Goal: Transaction & Acquisition: Purchase product/service

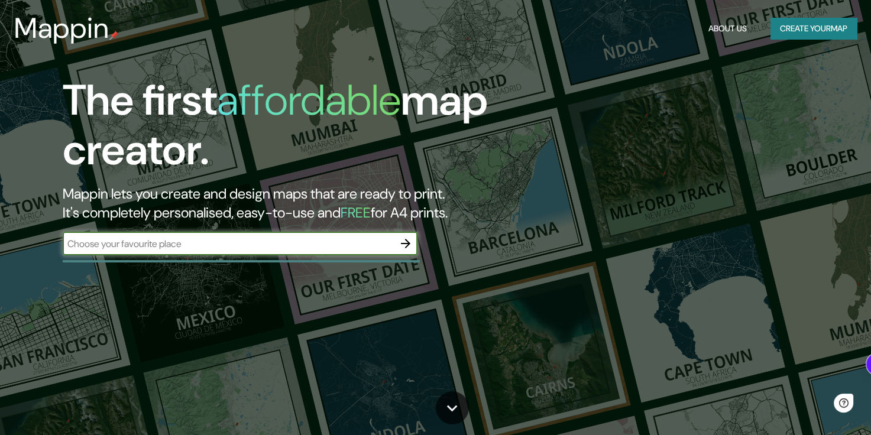
drag, startPoint x: 330, startPoint y: 236, endPoint x: 316, endPoint y: 244, distance: 16.1
click at [331, 237] on div "​" at bounding box center [240, 244] width 355 height 24
type input "[GEOGRAPHIC_DATA]"
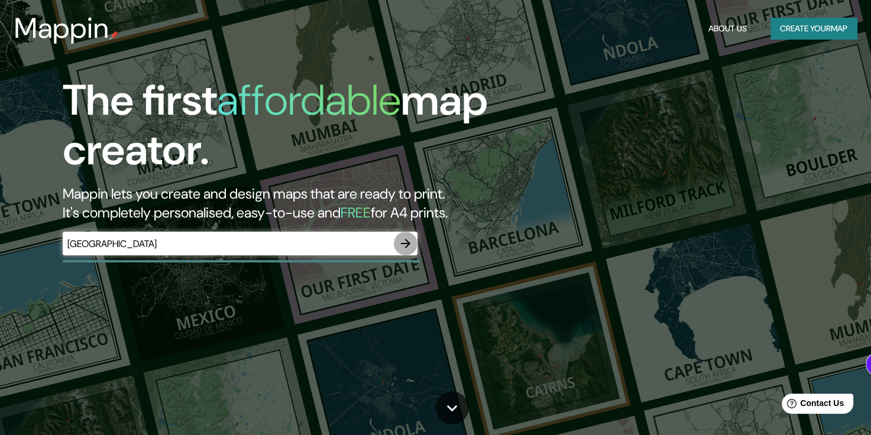
click at [400, 241] on icon "button" at bounding box center [406, 244] width 14 height 14
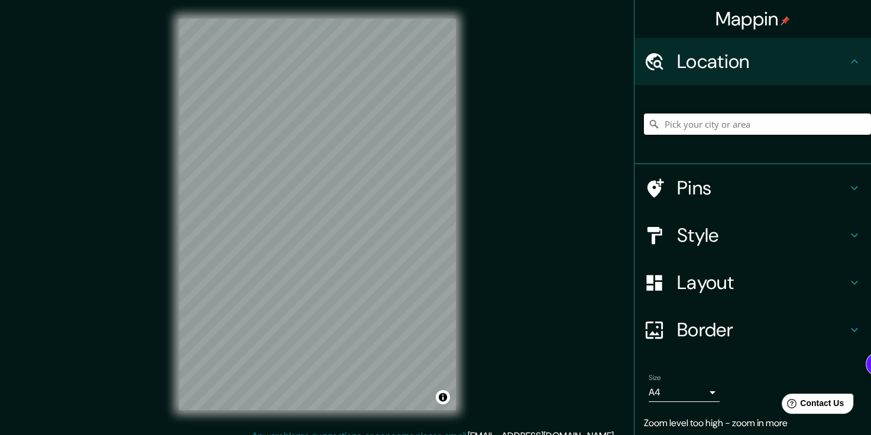
click at [686, 123] on input "Pick your city or area" at bounding box center [757, 124] width 227 height 21
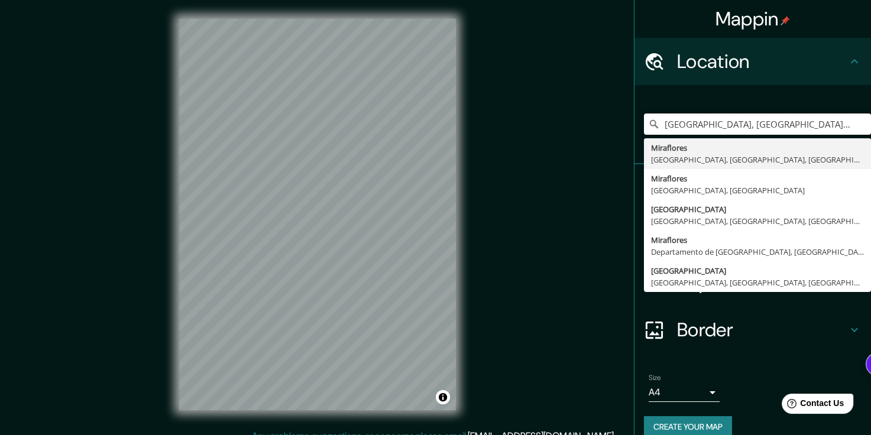
type input "[GEOGRAPHIC_DATA], [GEOGRAPHIC_DATA], [GEOGRAPHIC_DATA], [GEOGRAPHIC_DATA]"
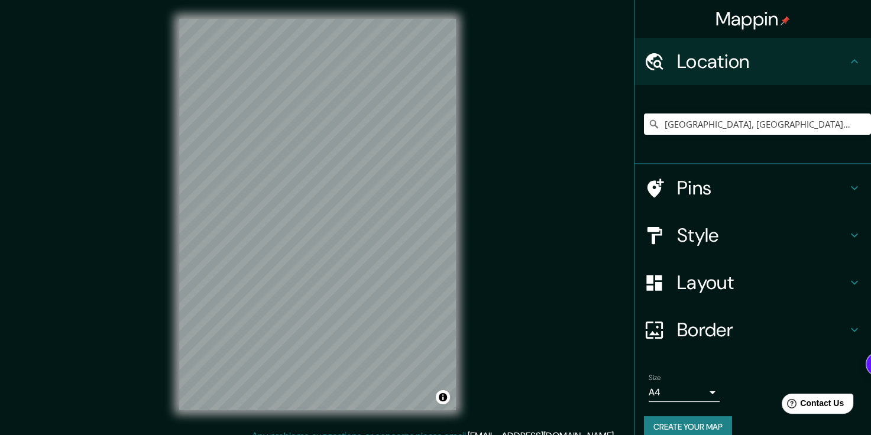
click at [746, 230] on h4 "Style" at bounding box center [762, 236] width 170 height 24
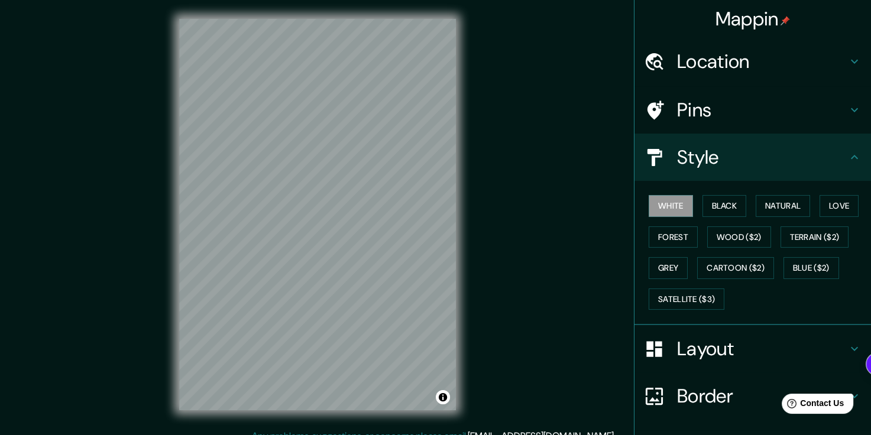
scroll to position [59, 0]
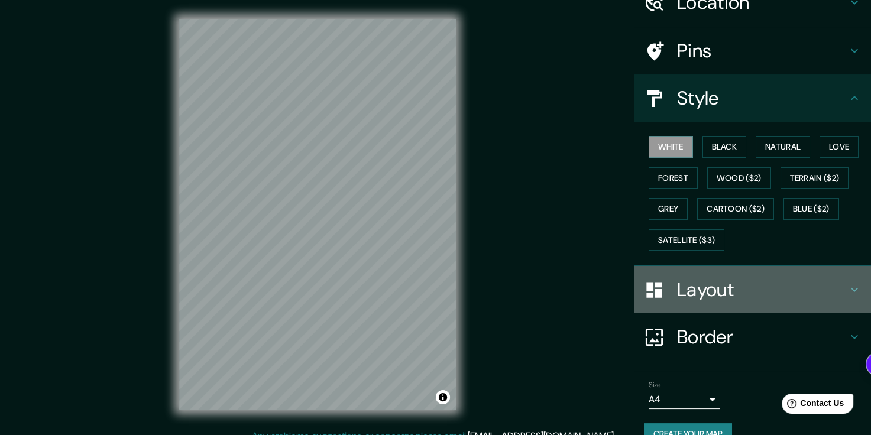
click at [703, 282] on h4 "Layout" at bounding box center [762, 290] width 170 height 24
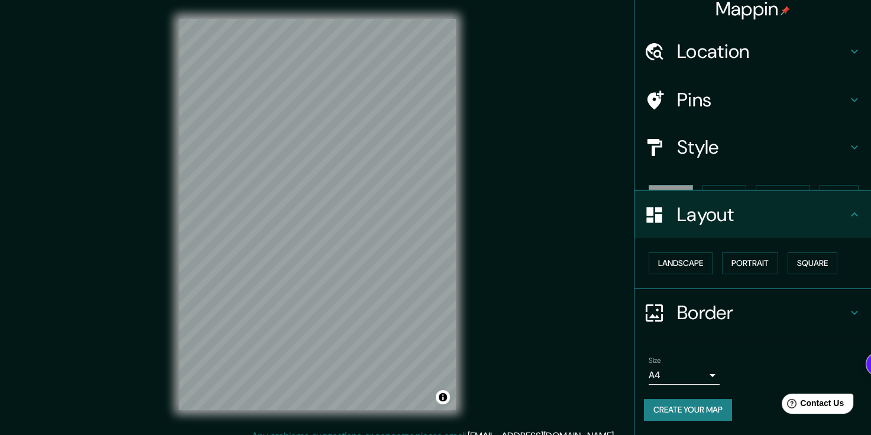
scroll to position [0, 0]
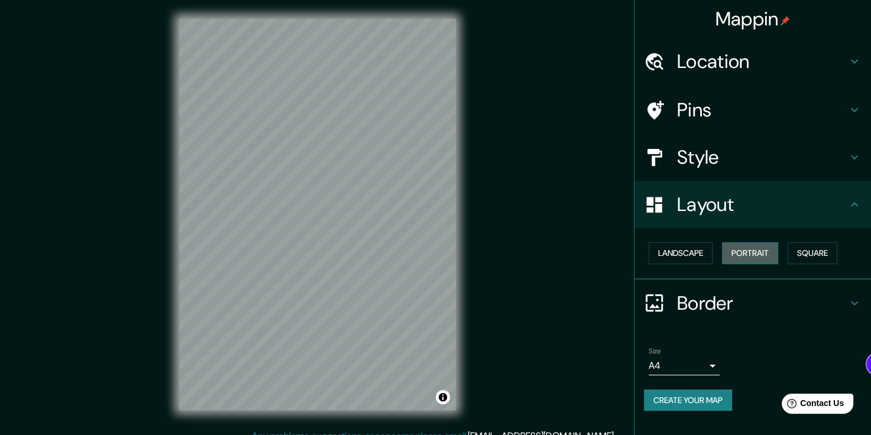
click at [755, 250] on button "Portrait" at bounding box center [750, 254] width 56 height 22
click at [748, 249] on button "Portrait" at bounding box center [750, 254] width 56 height 22
click at [669, 253] on button "Landscape" at bounding box center [681, 254] width 64 height 22
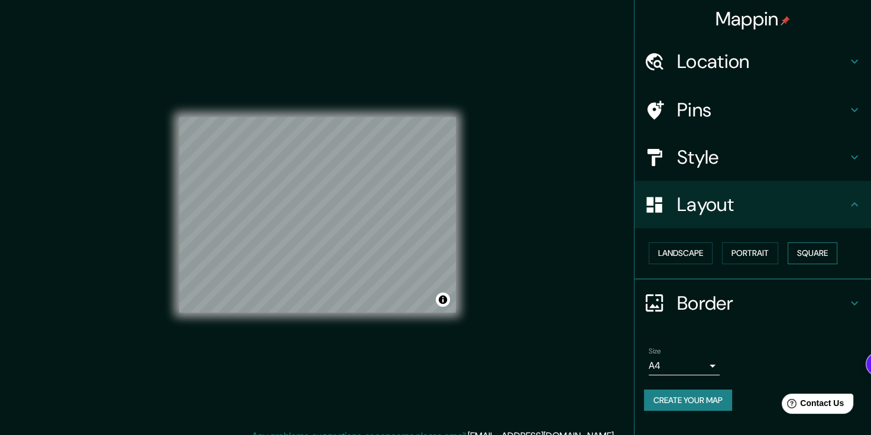
click at [799, 248] on button "Square" at bounding box center [813, 254] width 50 height 22
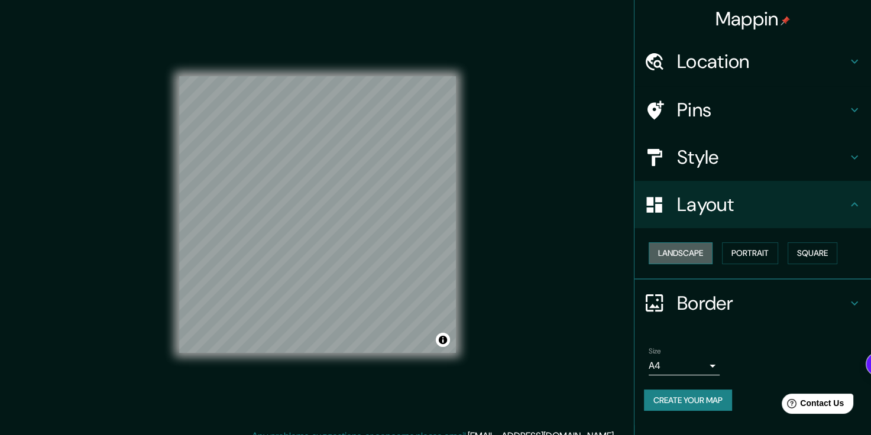
click at [672, 251] on button "Landscape" at bounding box center [681, 254] width 64 height 22
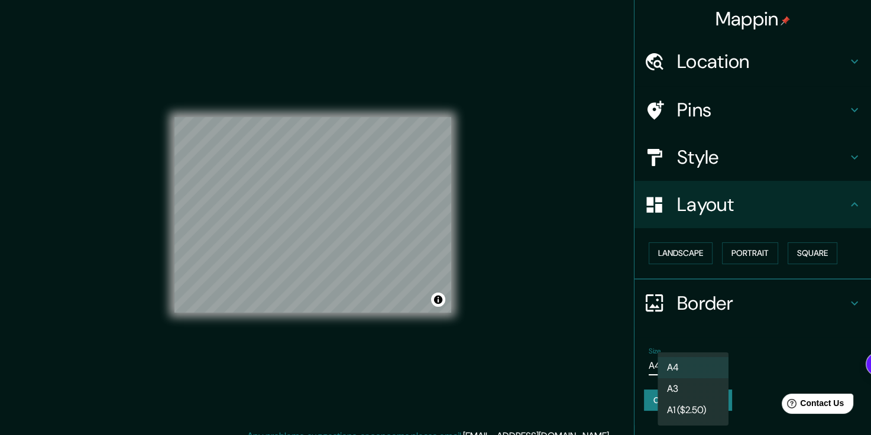
click at [711, 364] on body "Mappin Location [GEOGRAPHIC_DATA], [GEOGRAPHIC_DATA], [GEOGRAPHIC_DATA], [GEOGR…" at bounding box center [435, 217] width 871 height 435
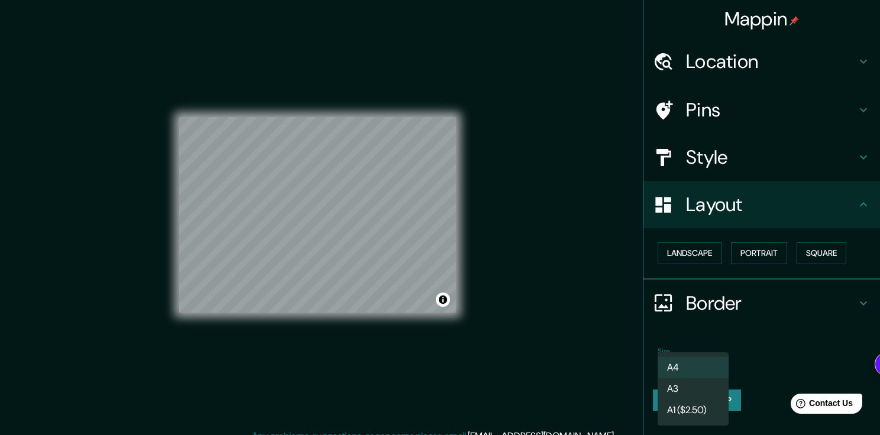
click at [728, 341] on div at bounding box center [440, 217] width 880 height 435
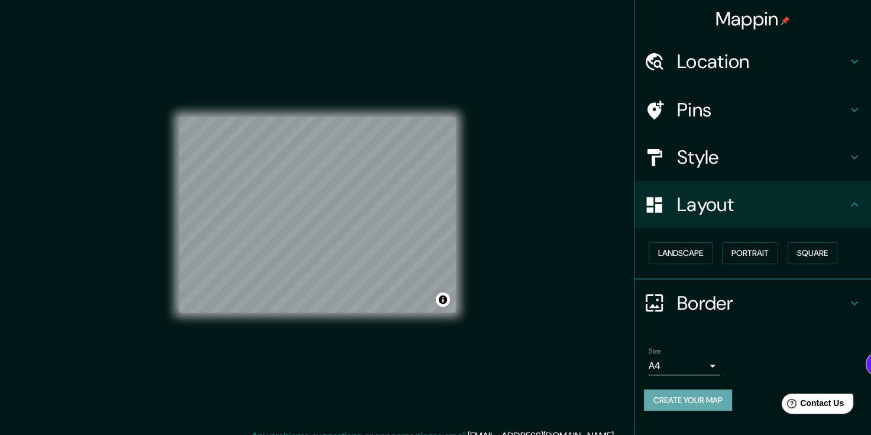
click at [680, 397] on button "Create your map" at bounding box center [688, 401] width 88 height 22
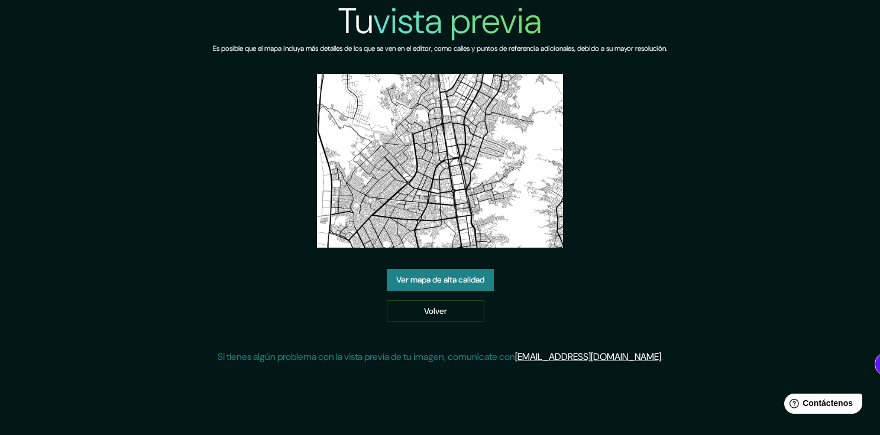
click at [454, 285] on font "Ver mapa de alta calidad" at bounding box center [440, 280] width 88 height 15
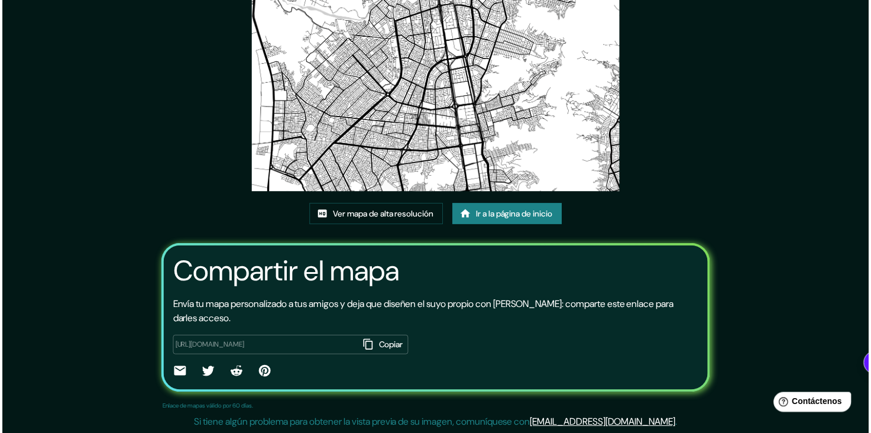
scroll to position [3, 0]
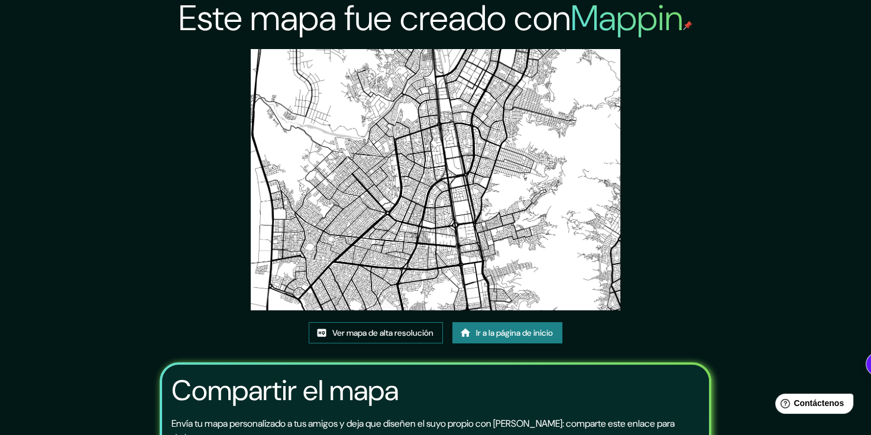
click at [377, 336] on font "Ver mapa de alta resolución" at bounding box center [382, 333] width 101 height 15
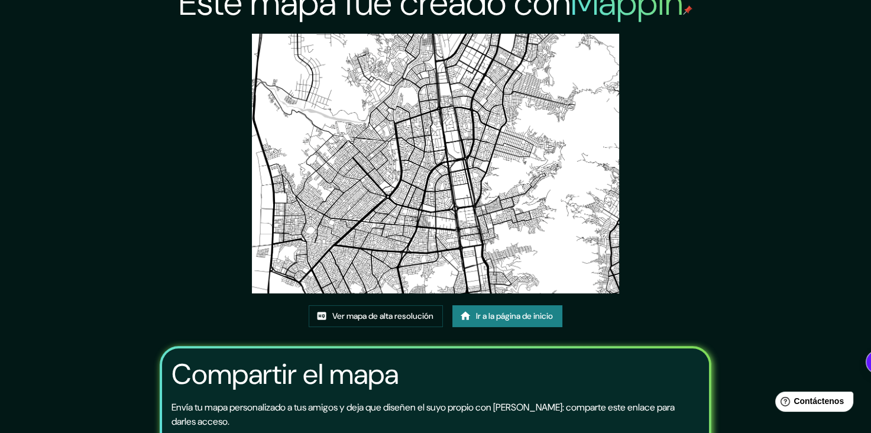
scroll to position [0, 0]
